Goal: Task Accomplishment & Management: Manage account settings

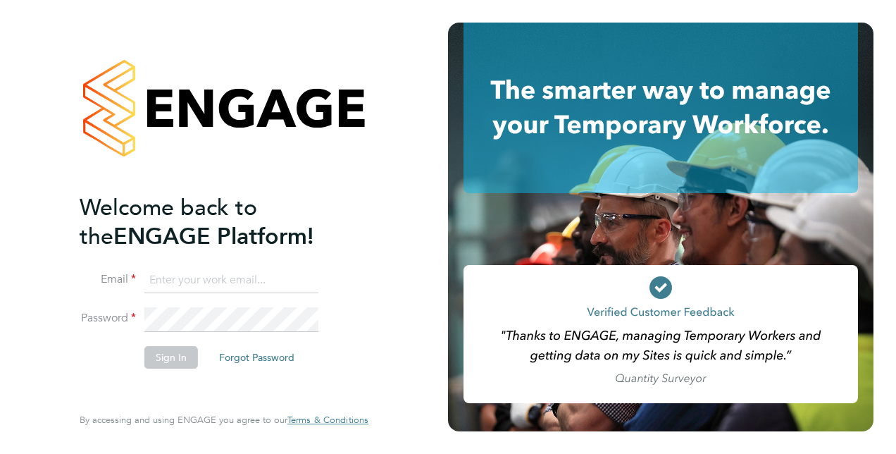
click at [213, 280] on input at bounding box center [231, 280] width 174 height 25
type input "[PERSON_NAME][EMAIL_ADDRESS][DOMAIN_NAME]"
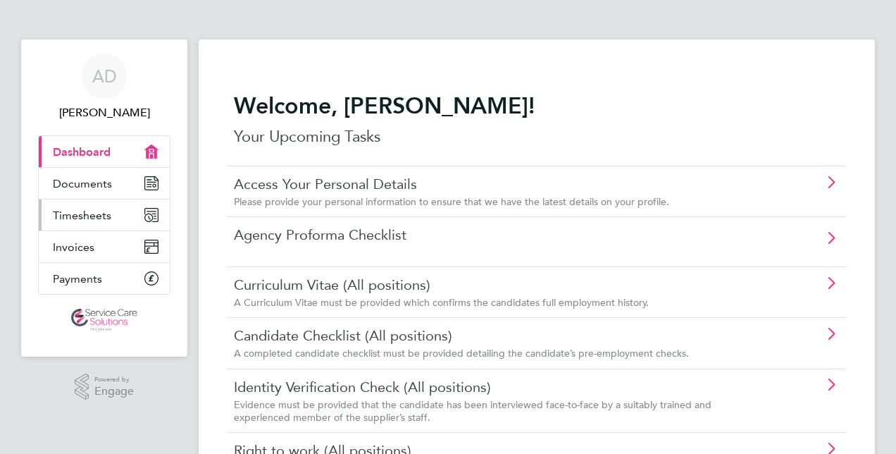
click at [116, 219] on link "Timesheets" at bounding box center [104, 214] width 131 height 31
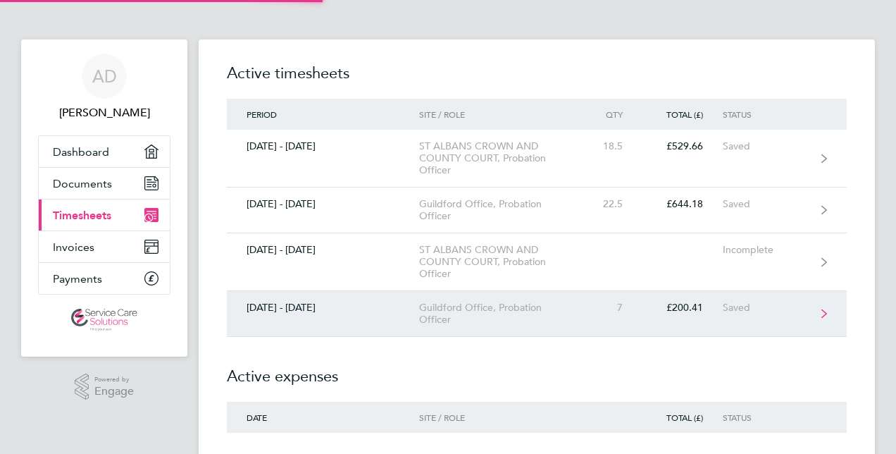
scroll to position [52, 0]
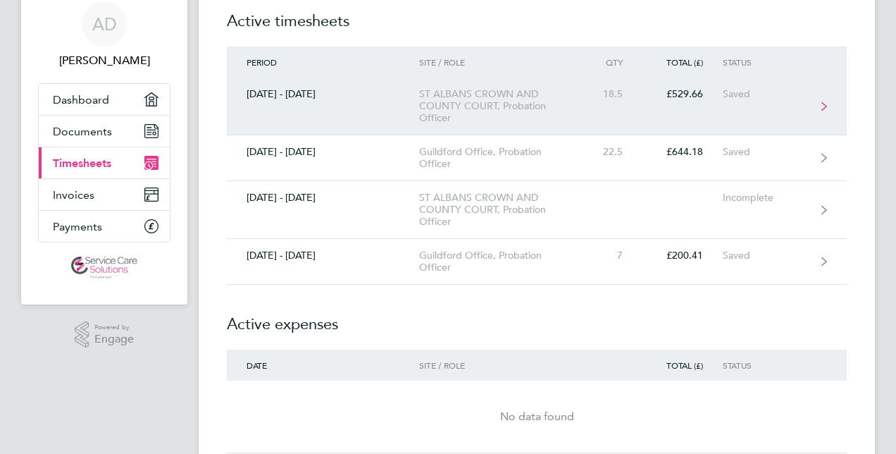
click at [362, 111] on link "22 - 28 Sept 2025 ST ALBANS CROWN AND COUNTY COURT, Probation Officer 18.5 £529…" at bounding box center [537, 106] width 620 height 58
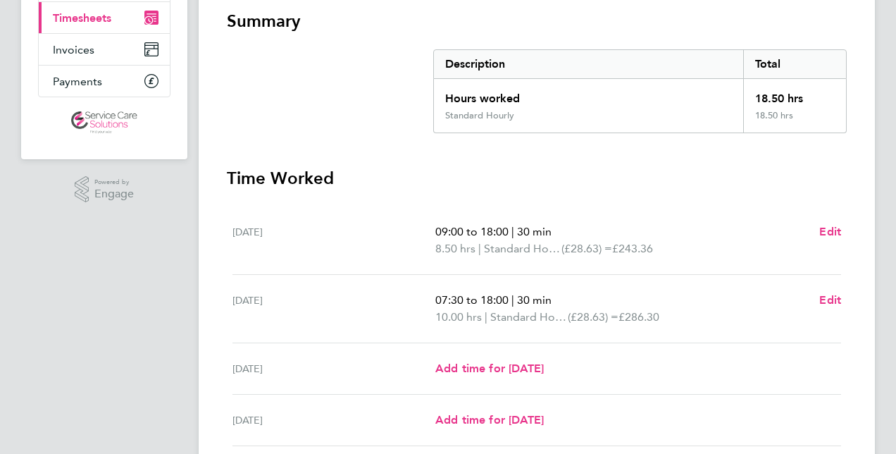
scroll to position [211, 0]
